Goal: Information Seeking & Learning: Check status

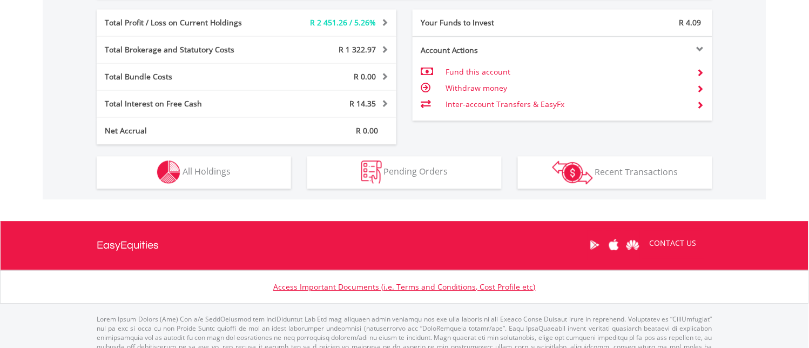
scroll to position [540, 0]
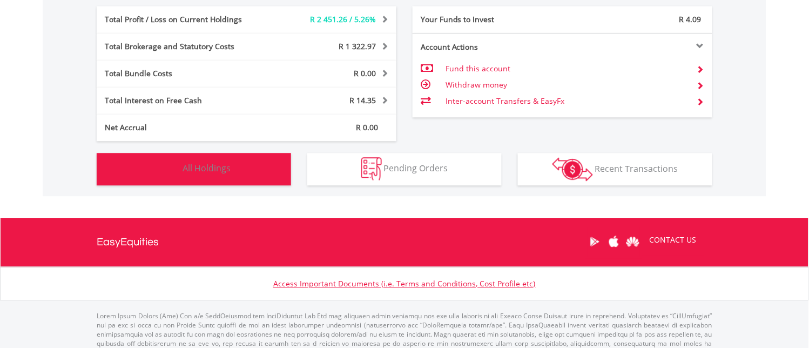
click at [169, 166] on img "button" at bounding box center [168, 168] width 23 height 23
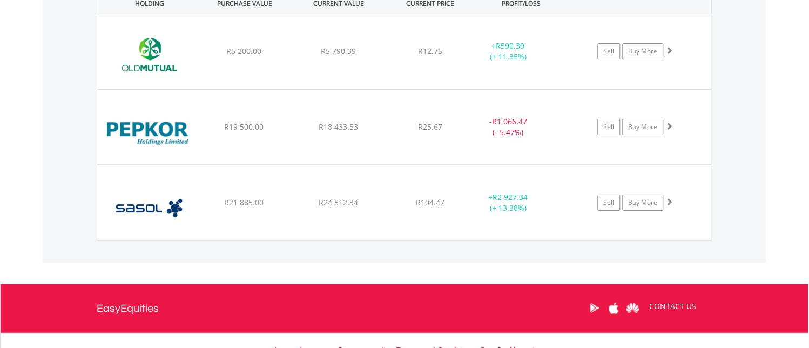
scroll to position [816, 0]
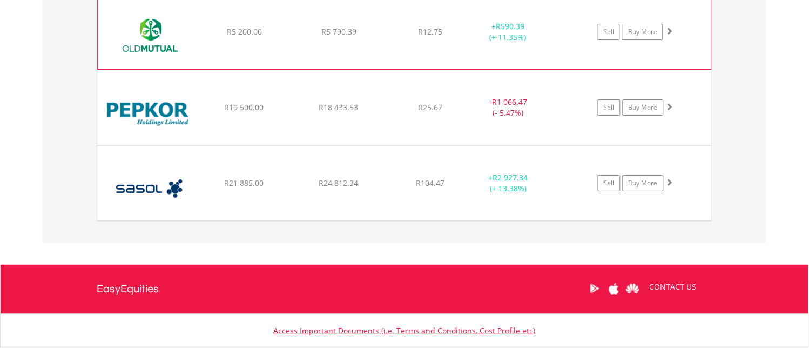
click at [670, 30] on span at bounding box center [669, 31] width 8 height 8
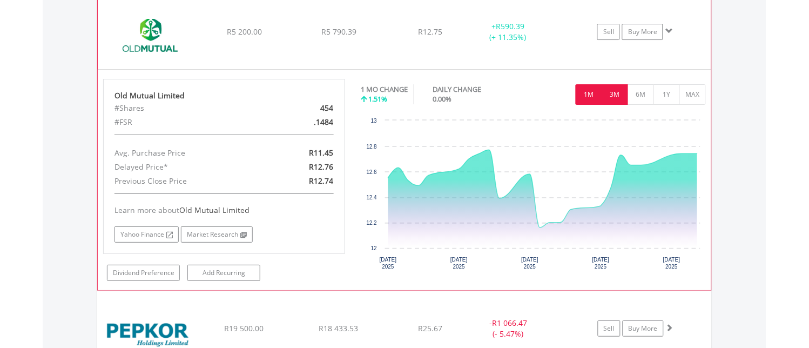
click at [616, 91] on button "3M" at bounding box center [614, 94] width 26 height 21
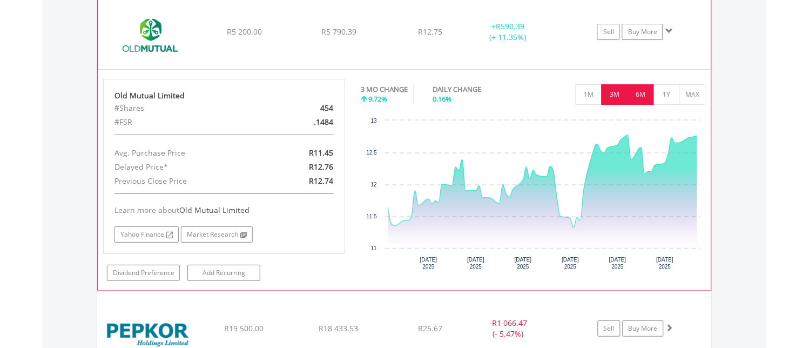
click at [638, 90] on button "6M" at bounding box center [640, 94] width 26 height 21
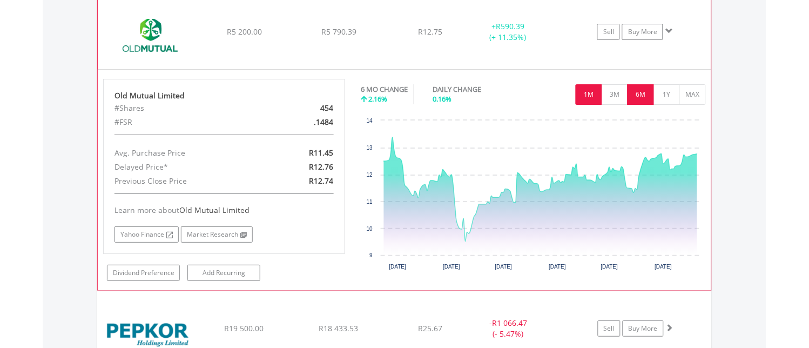
click at [581, 92] on button "1M" at bounding box center [588, 94] width 26 height 21
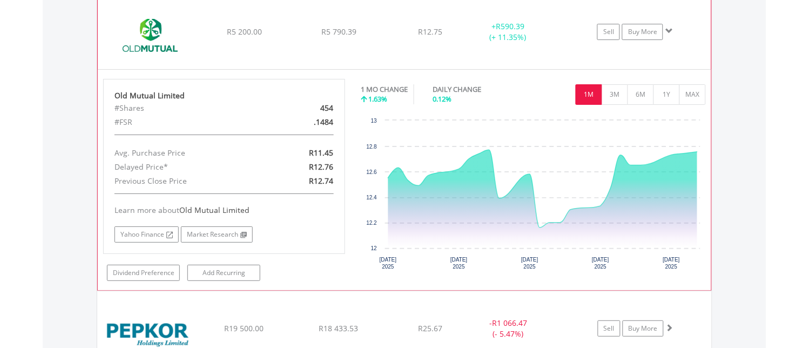
click at [670, 28] on span at bounding box center [669, 31] width 8 height 8
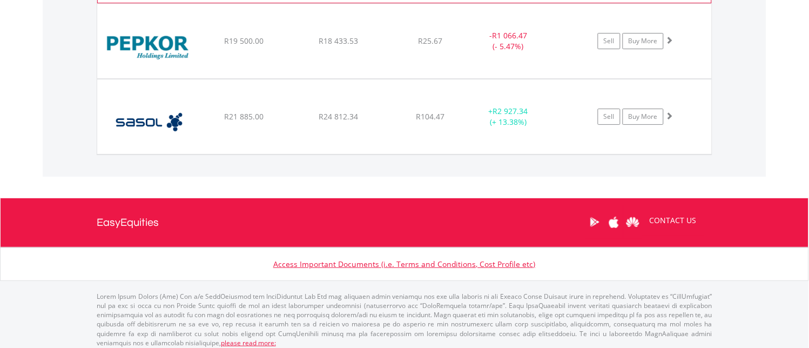
scroll to position [888, 0]
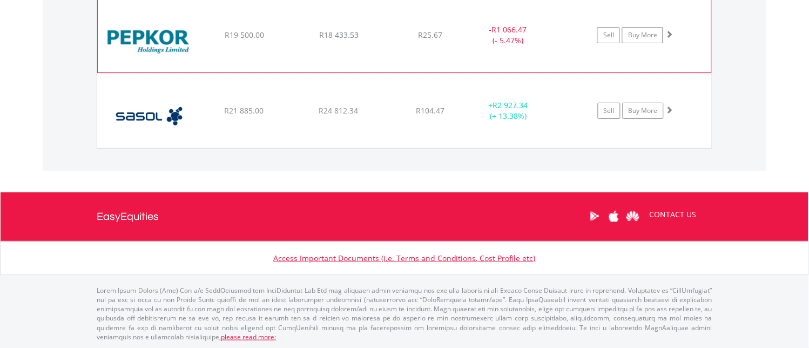
click at [669, 30] on span at bounding box center [669, 34] width 8 height 8
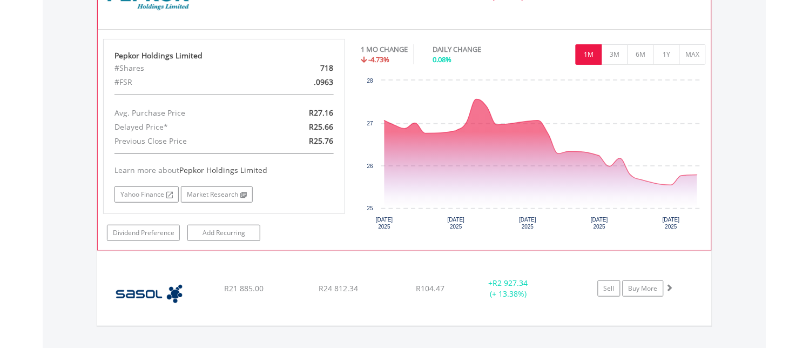
scroll to position [948, 0]
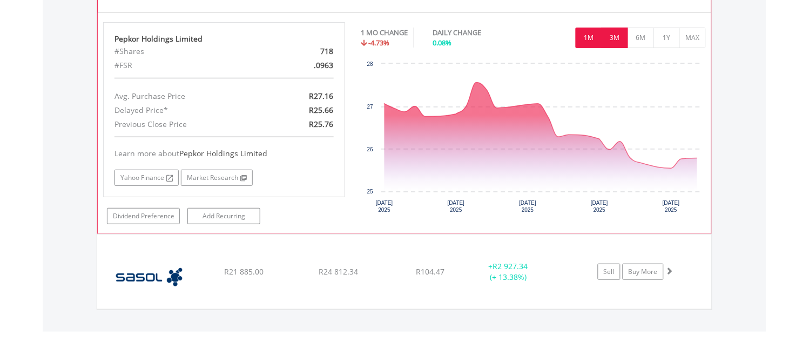
click at [610, 40] on button "3M" at bounding box center [614, 38] width 26 height 21
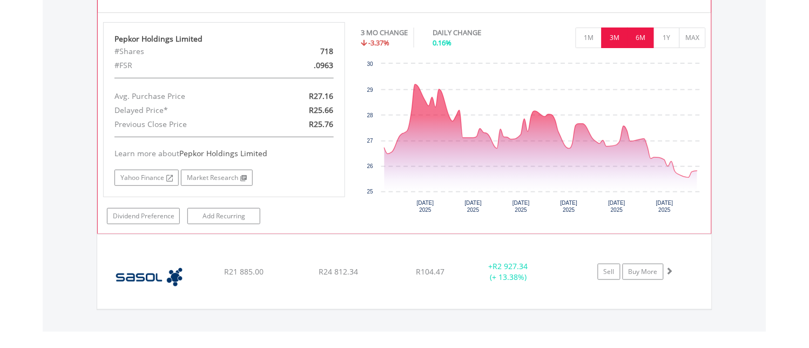
click at [639, 35] on button "6M" at bounding box center [640, 38] width 26 height 21
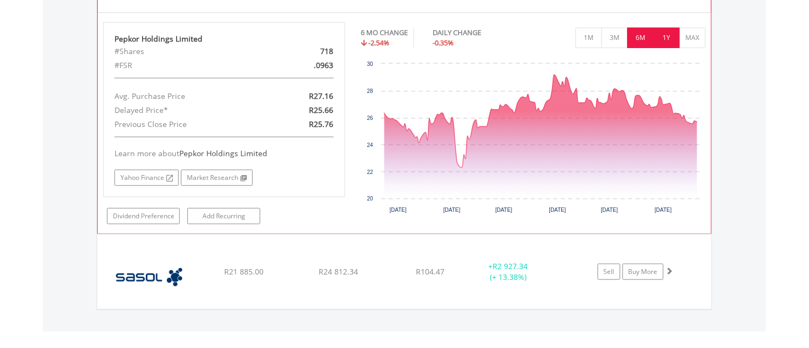
click at [664, 34] on button "1Y" at bounding box center [666, 38] width 26 height 21
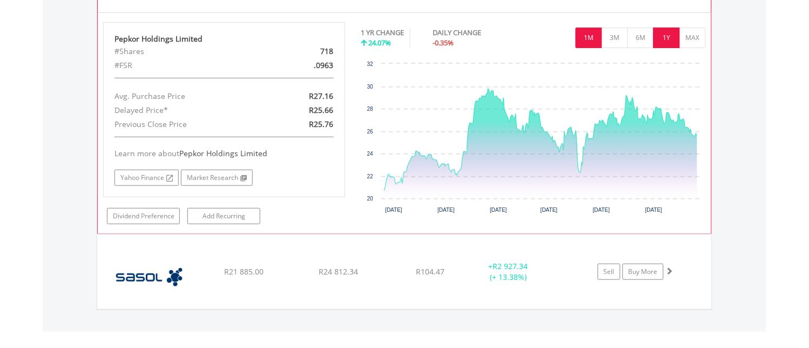
click at [584, 34] on button "1M" at bounding box center [588, 38] width 26 height 21
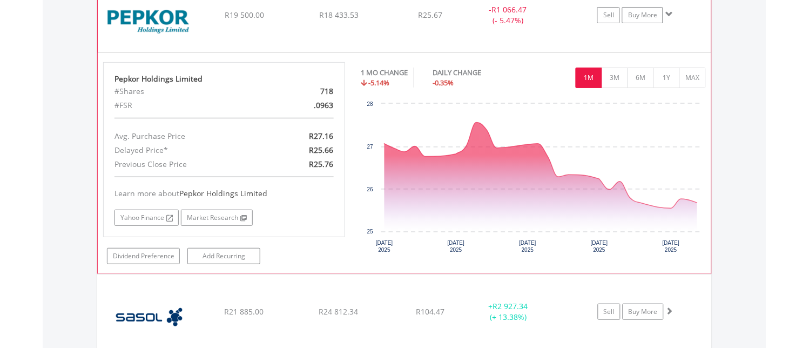
scroll to position [888, 0]
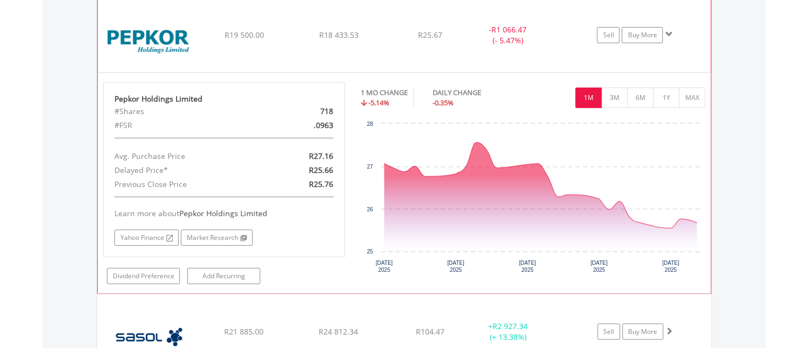
click at [671, 32] on span at bounding box center [669, 34] width 8 height 8
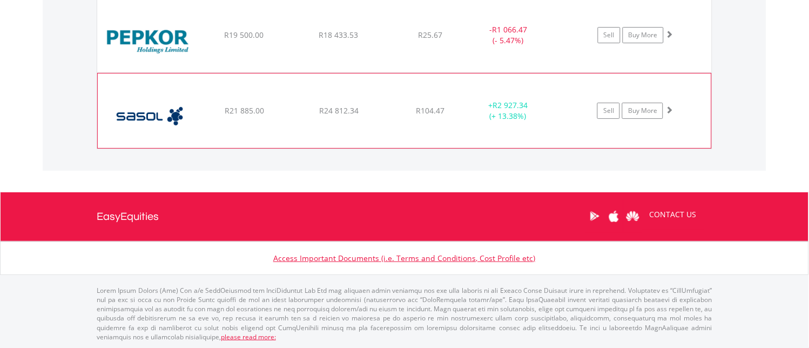
click at [670, 108] on span at bounding box center [669, 110] width 8 height 8
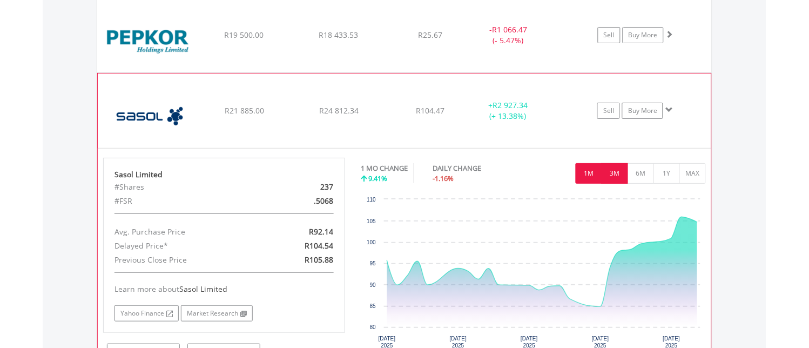
click at [616, 169] on button "3M" at bounding box center [614, 173] width 26 height 21
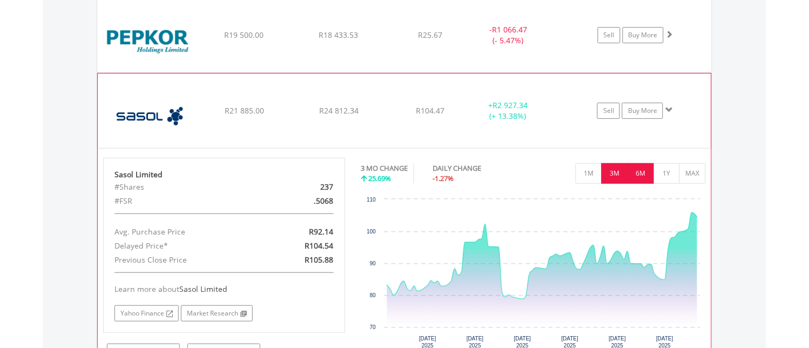
click at [641, 169] on button "6M" at bounding box center [640, 173] width 26 height 21
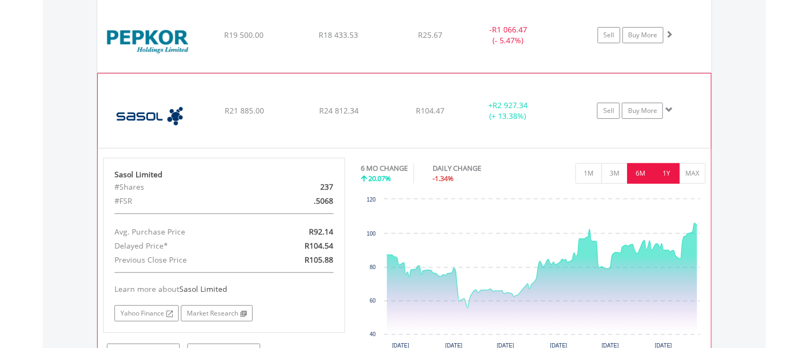
click at [670, 168] on button "1Y" at bounding box center [666, 173] width 26 height 21
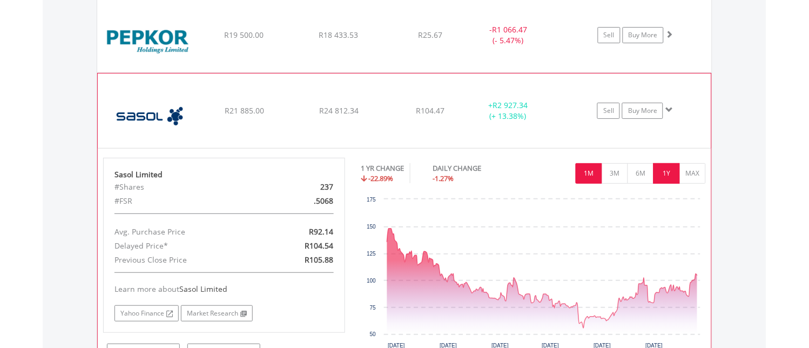
click at [592, 168] on button "1M" at bounding box center [588, 173] width 26 height 21
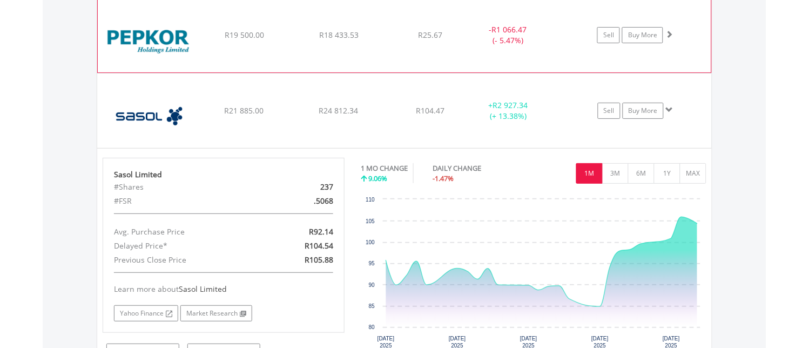
click at [672, 31] on span at bounding box center [669, 34] width 8 height 8
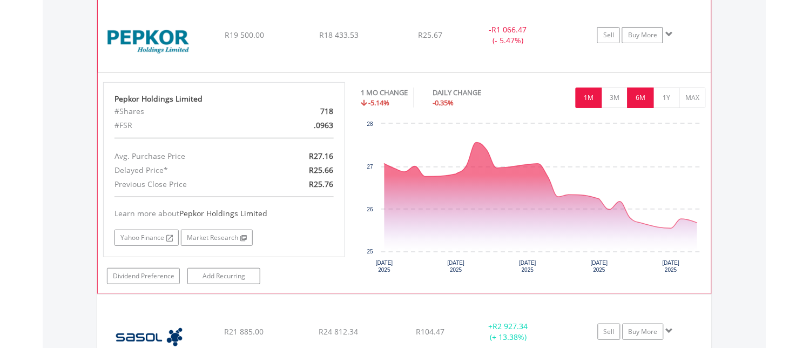
click at [638, 96] on button "6M" at bounding box center [640, 97] width 26 height 21
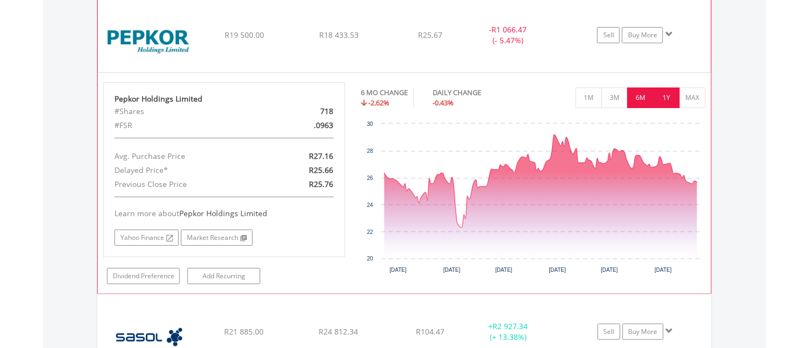
click at [668, 92] on button "1Y" at bounding box center [666, 97] width 26 height 21
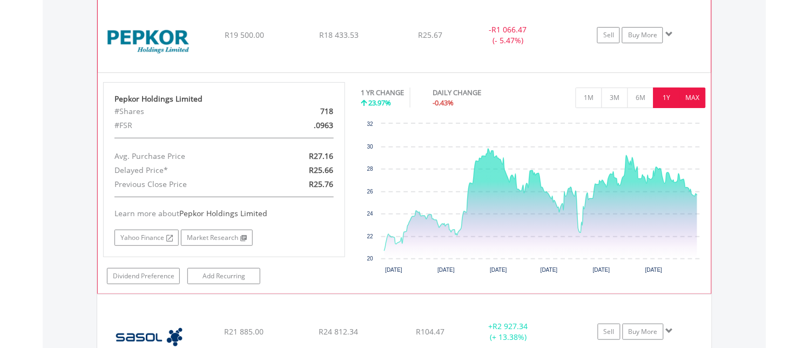
click at [690, 96] on button "MAX" at bounding box center [692, 97] width 26 height 21
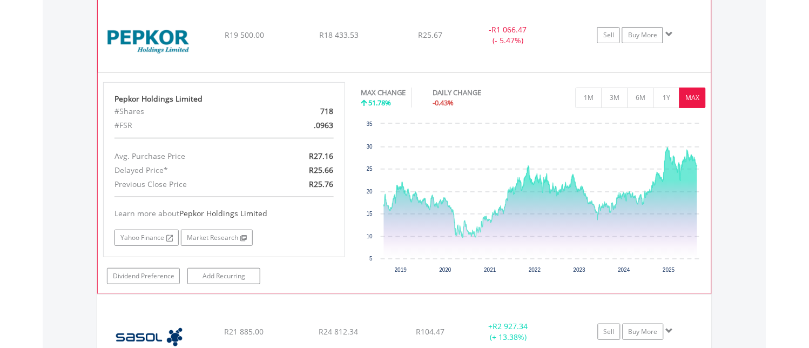
click at [668, 33] on span at bounding box center [669, 34] width 8 height 8
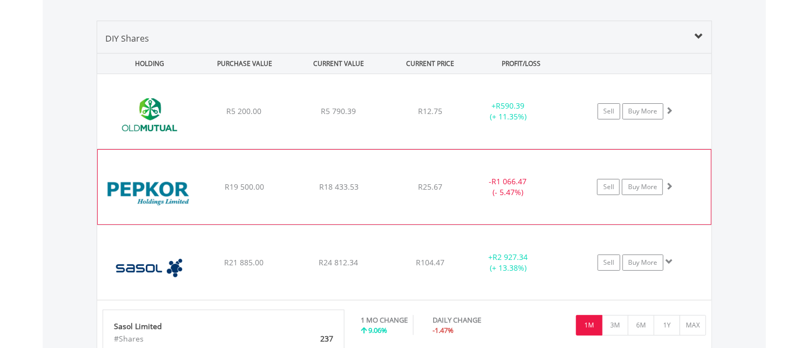
scroll to position [769, 0]
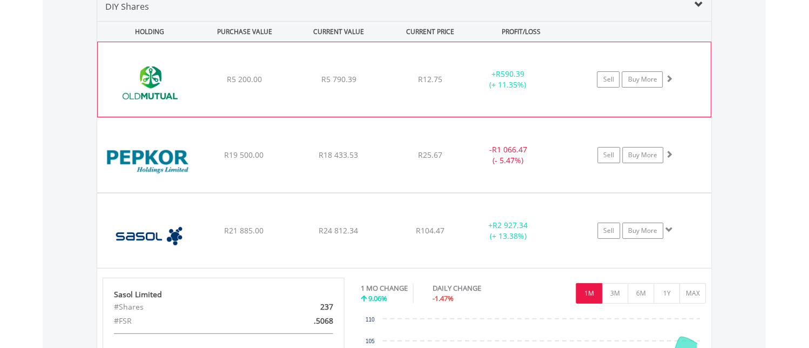
click at [671, 77] on span at bounding box center [669, 78] width 8 height 8
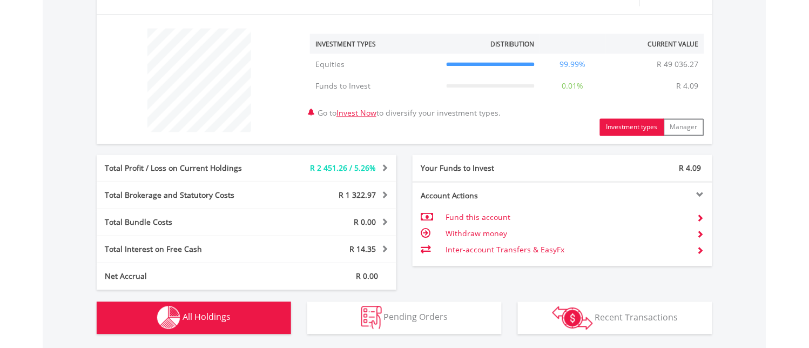
scroll to position [436, 0]
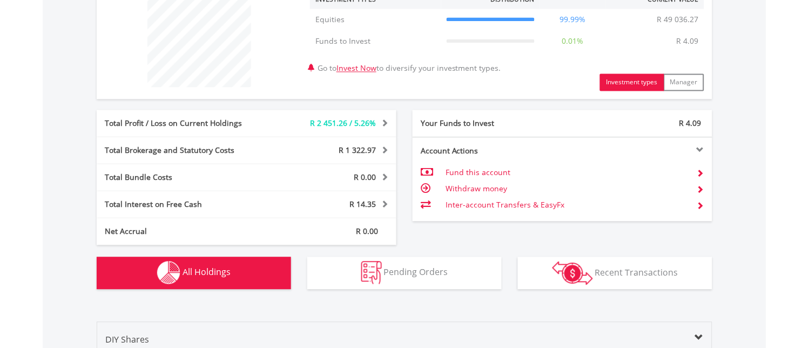
click at [169, 265] on img "button" at bounding box center [168, 272] width 23 height 23
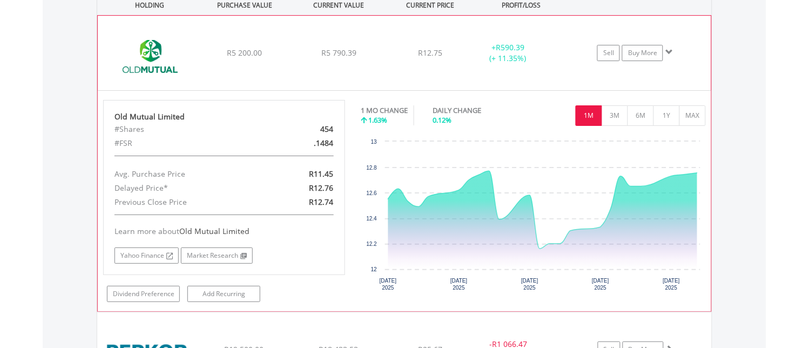
scroll to position [796, 0]
click at [670, 51] on span at bounding box center [669, 51] width 8 height 8
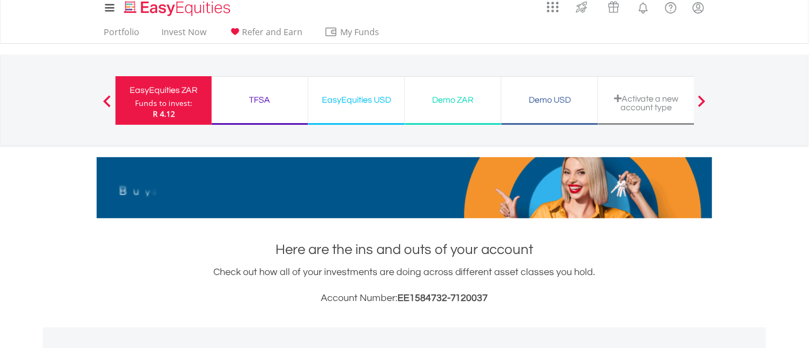
scroll to position [0, 0]
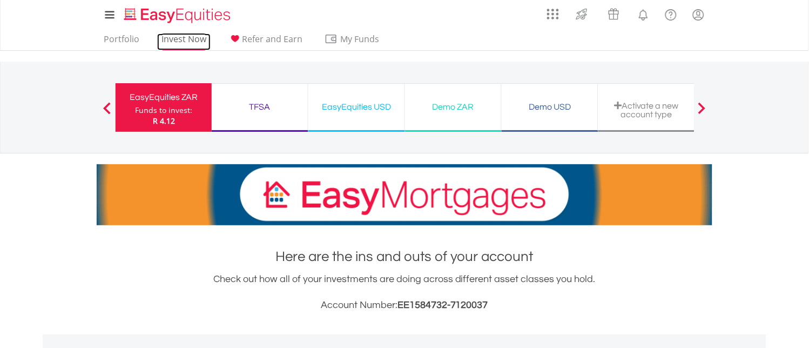
click at [173, 38] on link "Invest Now" at bounding box center [183, 41] width 53 height 17
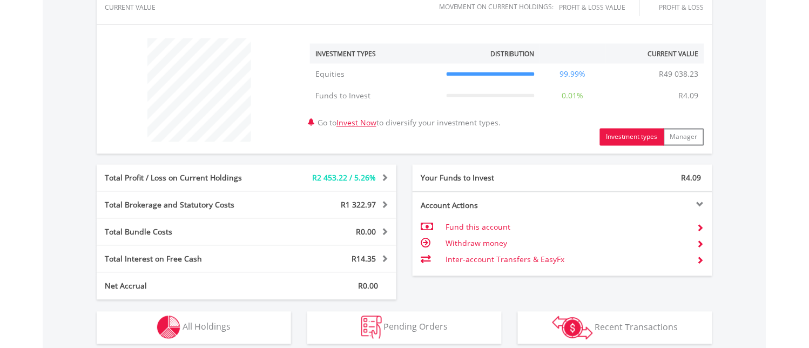
scroll to position [385, 0]
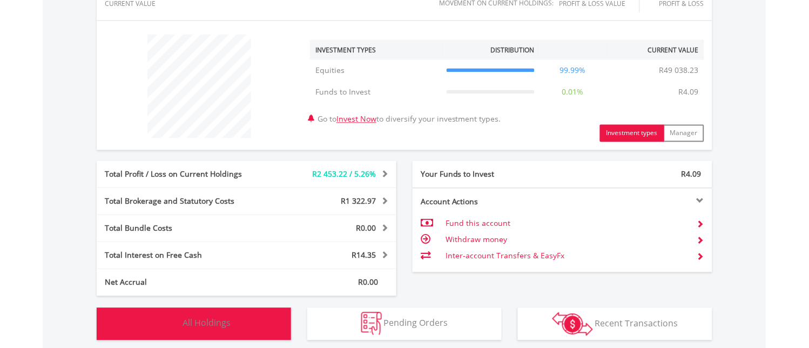
click at [166, 320] on img "button" at bounding box center [168, 323] width 23 height 23
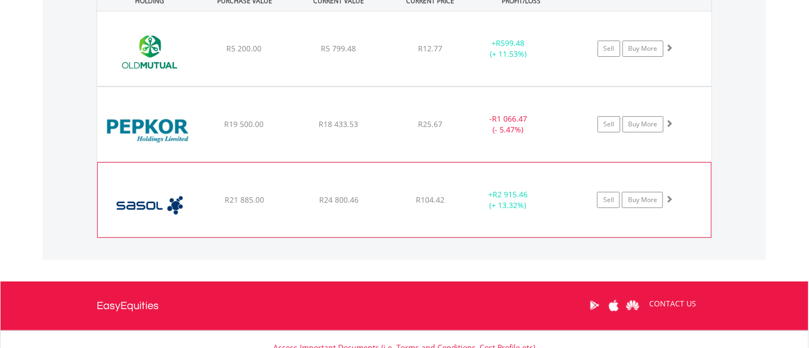
scroll to position [778, 0]
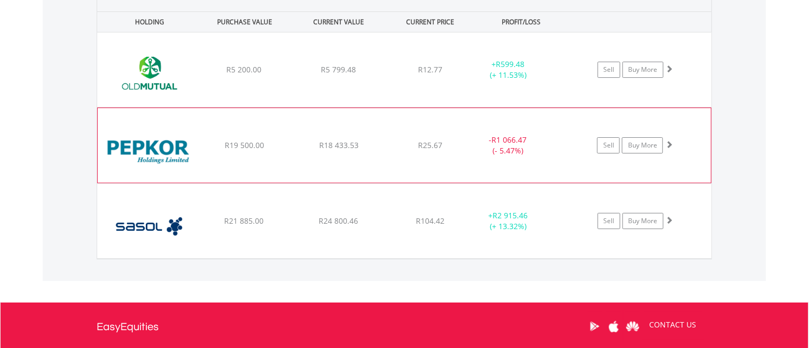
click at [671, 142] on span at bounding box center [669, 144] width 8 height 8
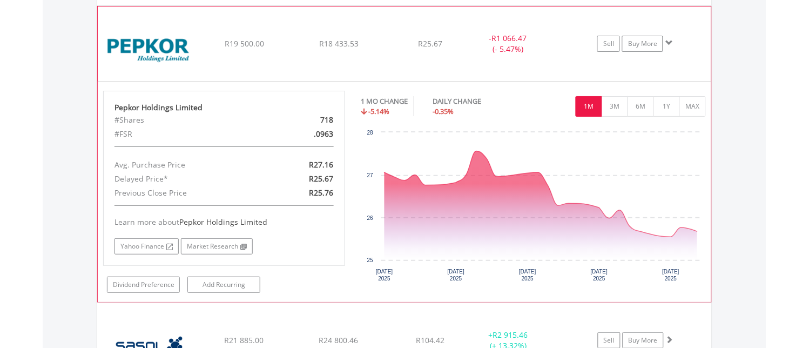
scroll to position [898, 0]
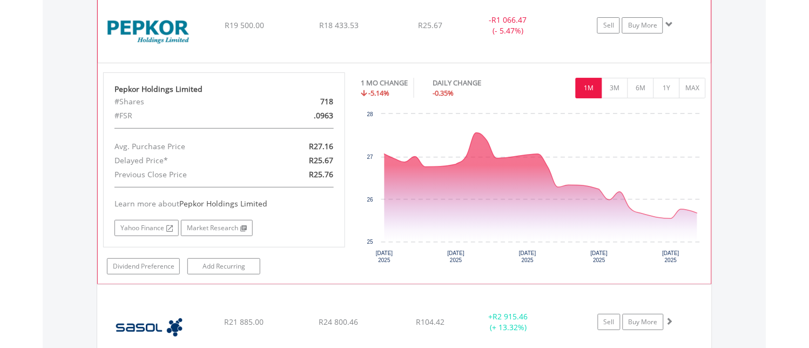
click at [668, 21] on span at bounding box center [669, 25] width 8 height 8
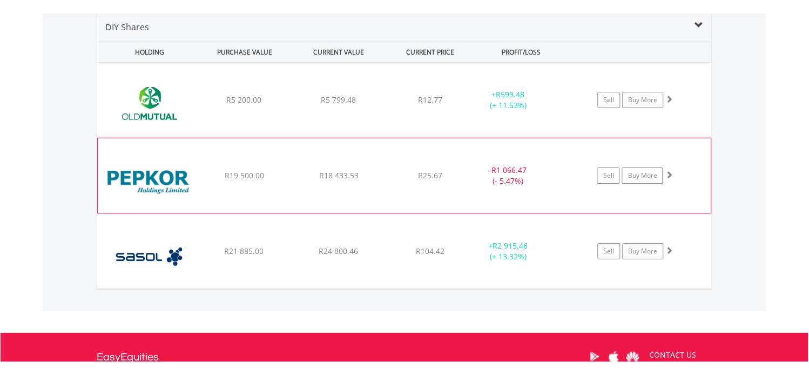
scroll to position [709, 0]
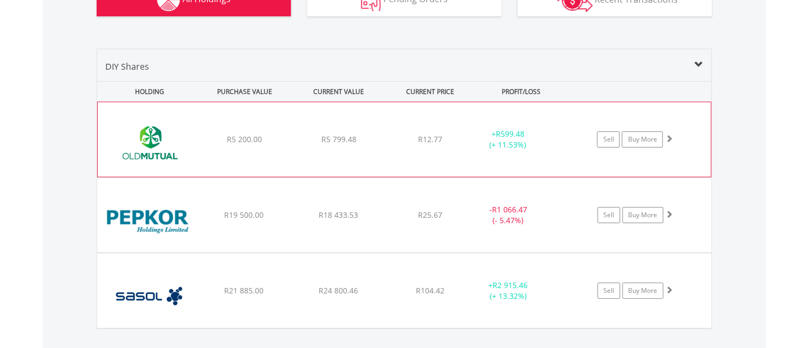
click at [670, 138] on span at bounding box center [669, 138] width 8 height 8
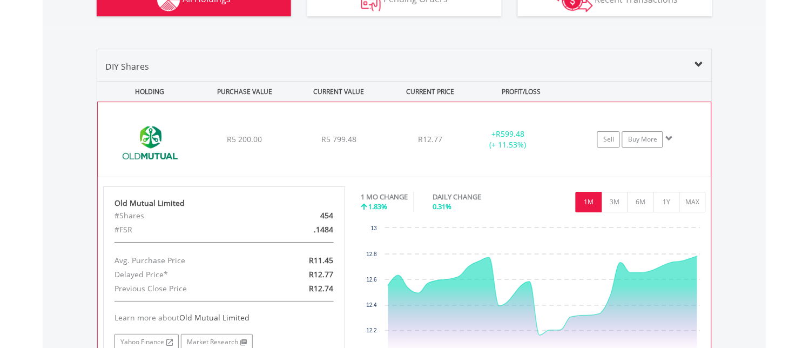
click at [670, 137] on span at bounding box center [669, 138] width 8 height 8
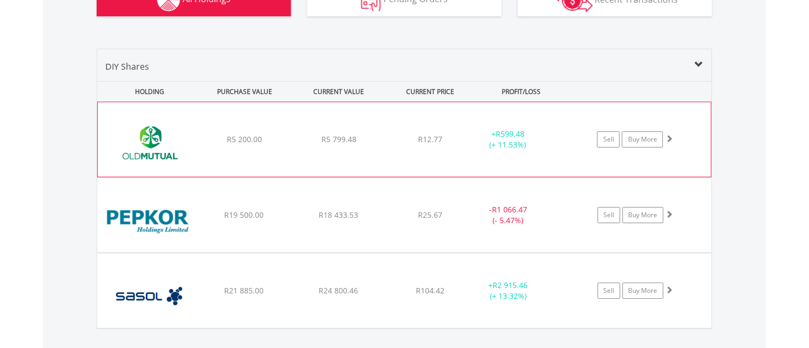
click at [672, 137] on span at bounding box center [669, 138] width 8 height 8
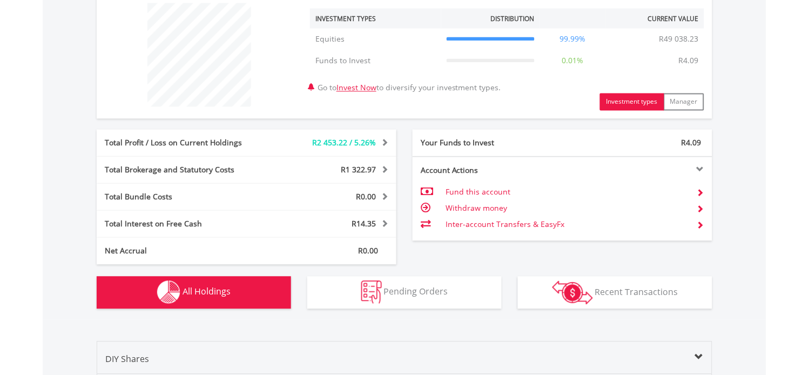
scroll to position [409, 0]
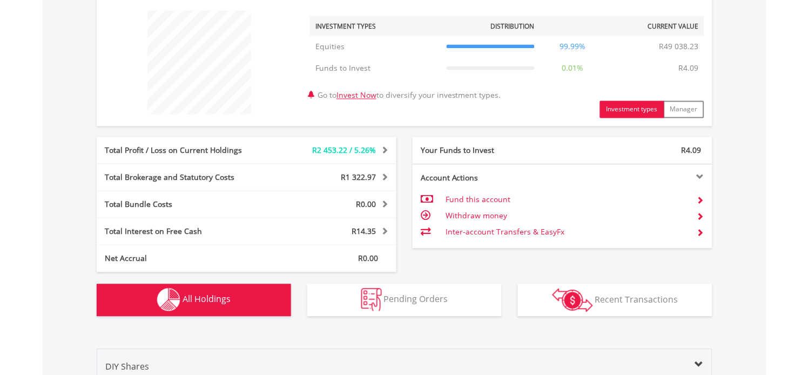
click at [168, 296] on img "button" at bounding box center [168, 299] width 23 height 23
